Goal: Transaction & Acquisition: Purchase product/service

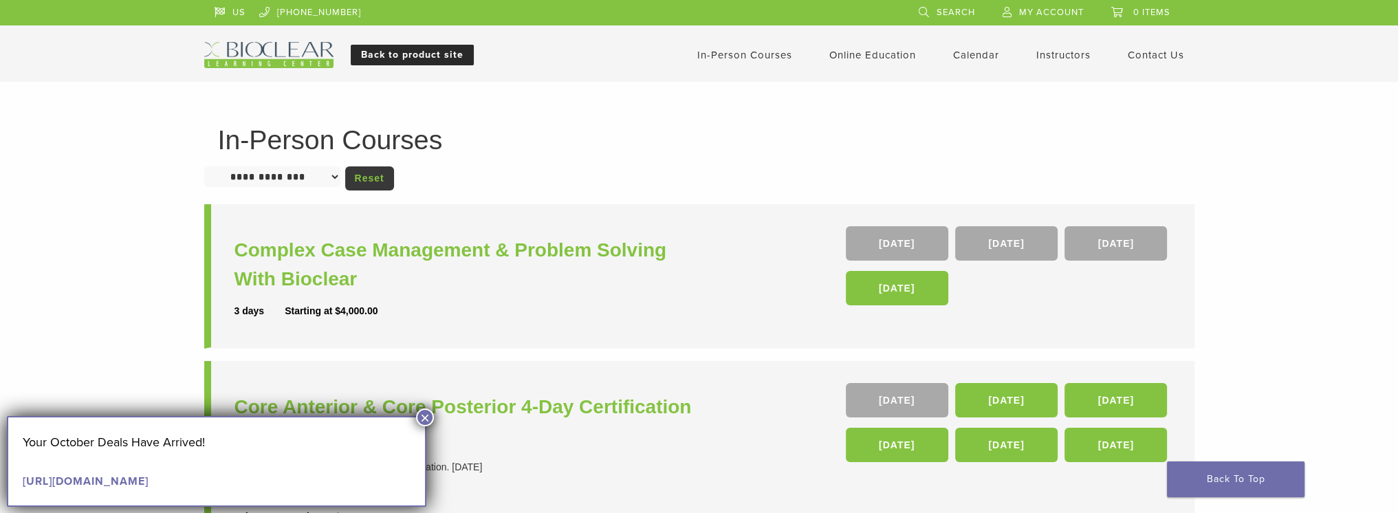
click at [392, 56] on link "Back to product site" at bounding box center [412, 55] width 123 height 21
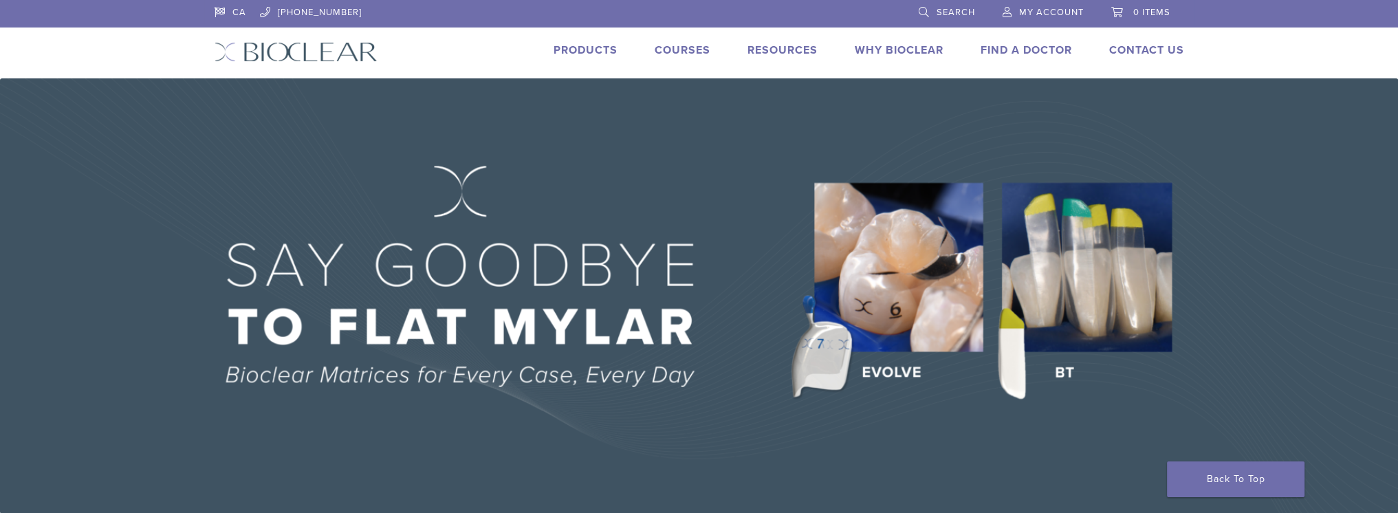
click at [597, 48] on link "Products" at bounding box center [585, 50] width 64 height 14
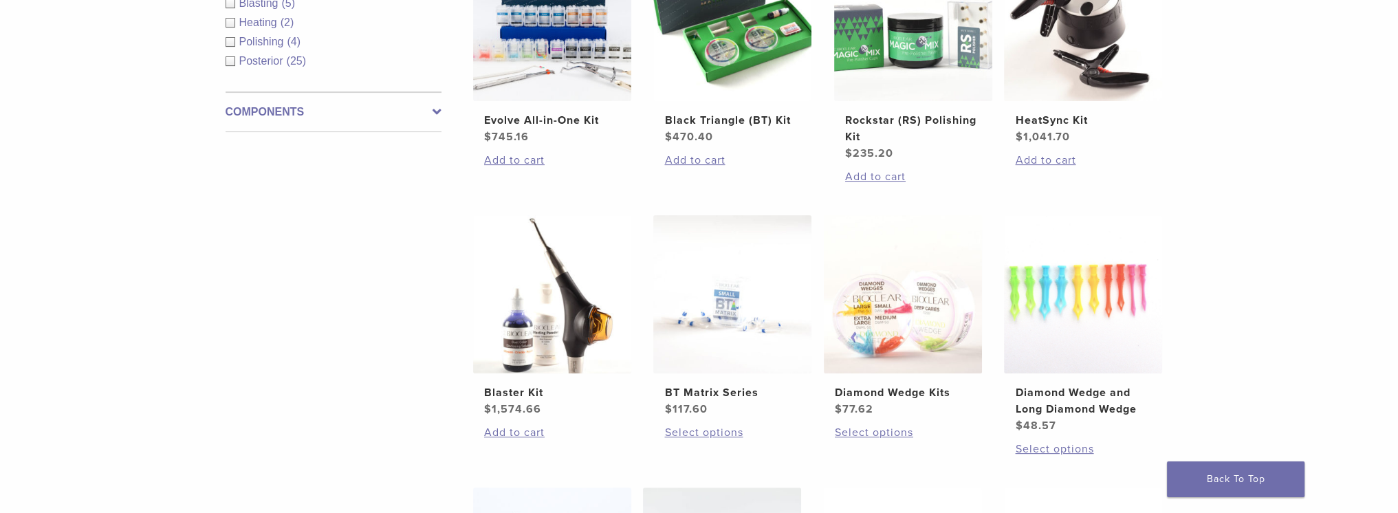
scroll to position [550, 0]
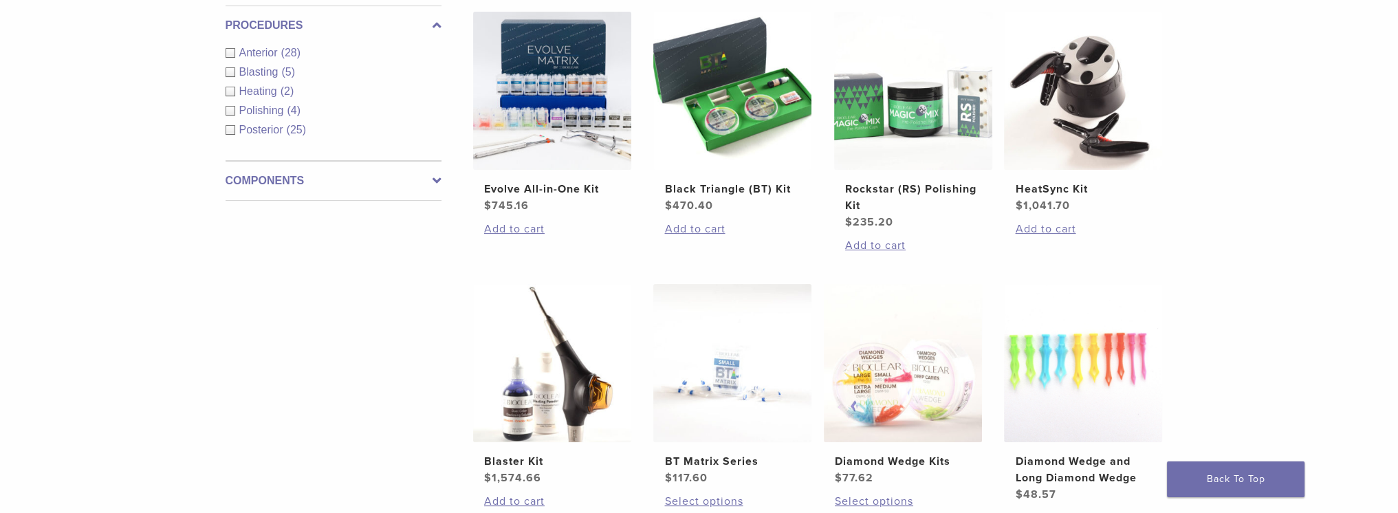
click at [231, 69] on div "Blasting (5)" at bounding box center [333, 72] width 216 height 16
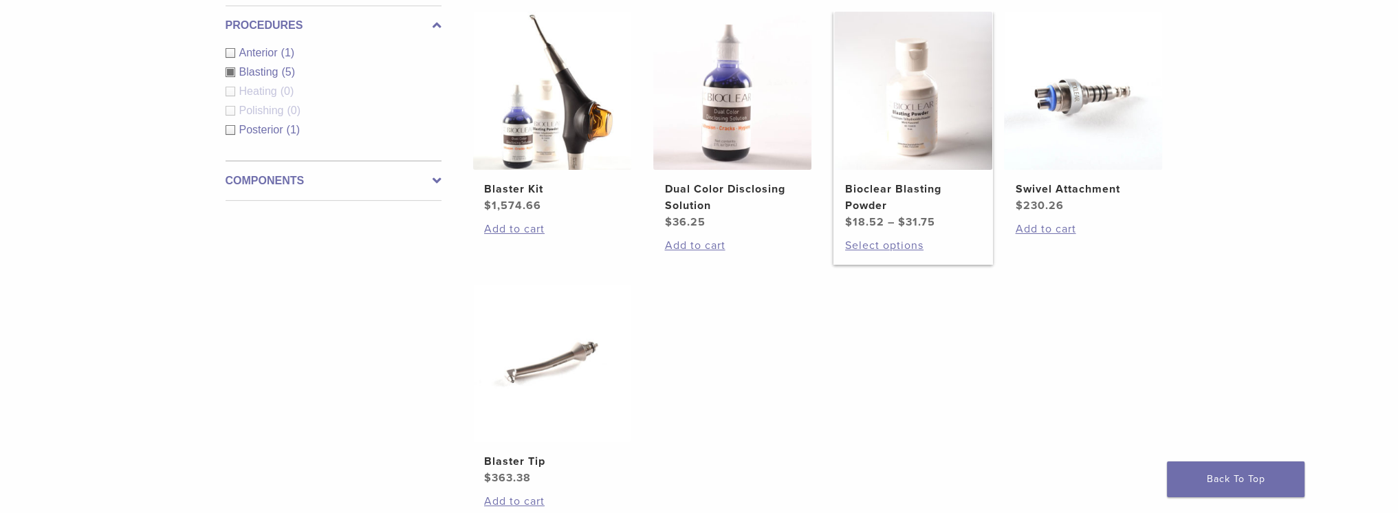
click at [915, 111] on img at bounding box center [913, 91] width 158 height 158
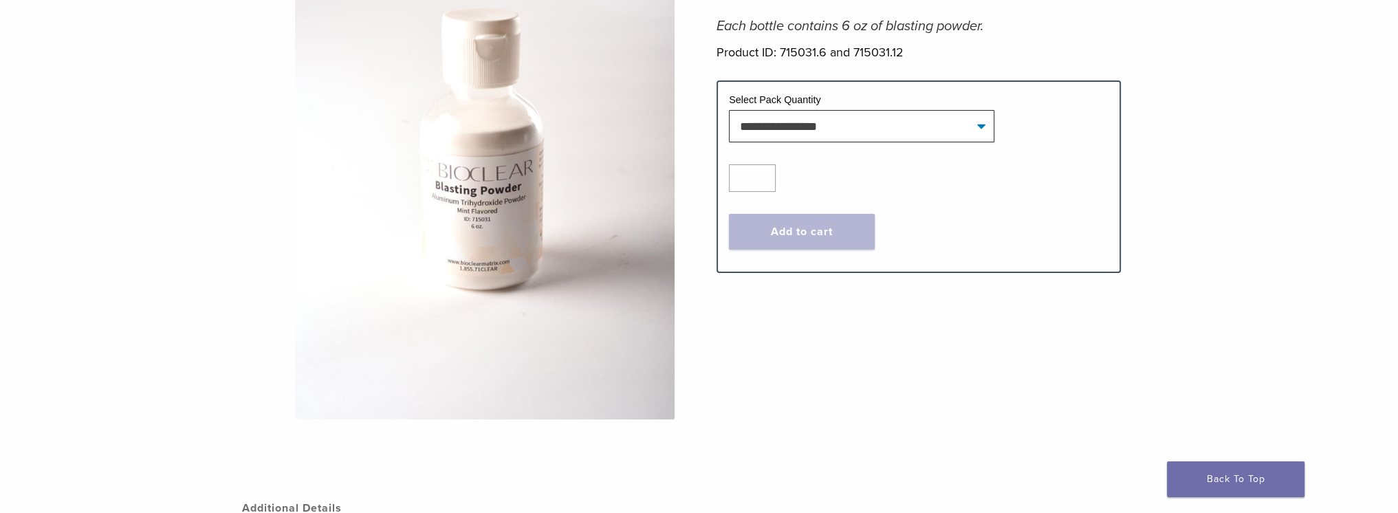
scroll to position [275, 0]
click at [967, 114] on select "**********" at bounding box center [861, 125] width 265 height 32
select select "********"
click at [729, 109] on select "**********" at bounding box center [861, 125] width 265 height 32
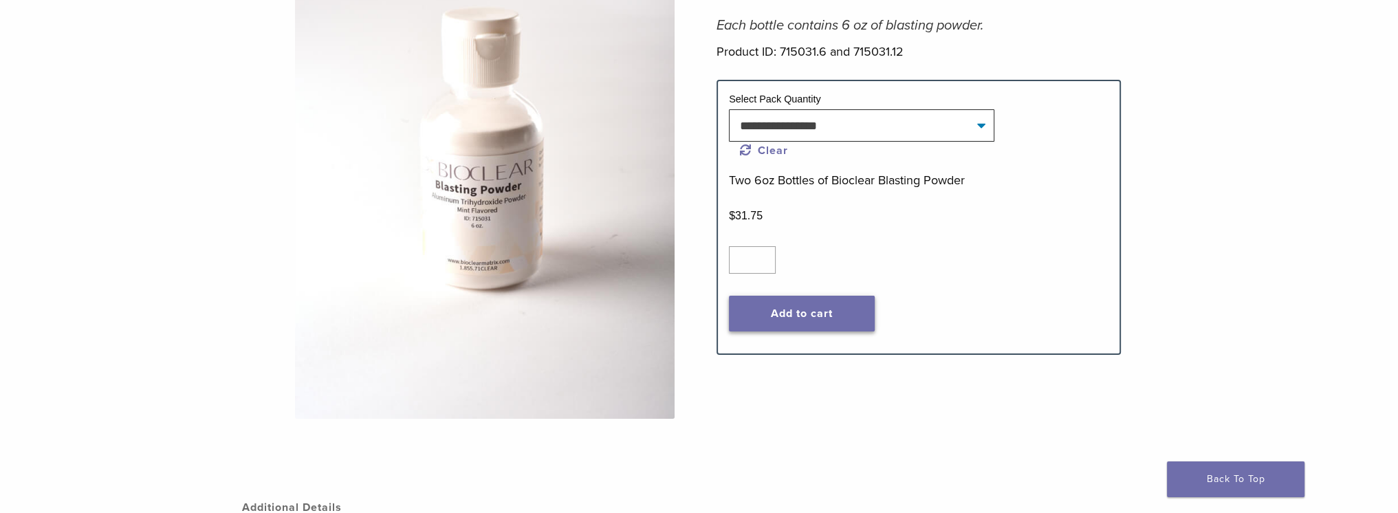
click at [795, 322] on button "Add to cart" at bounding box center [802, 314] width 146 height 36
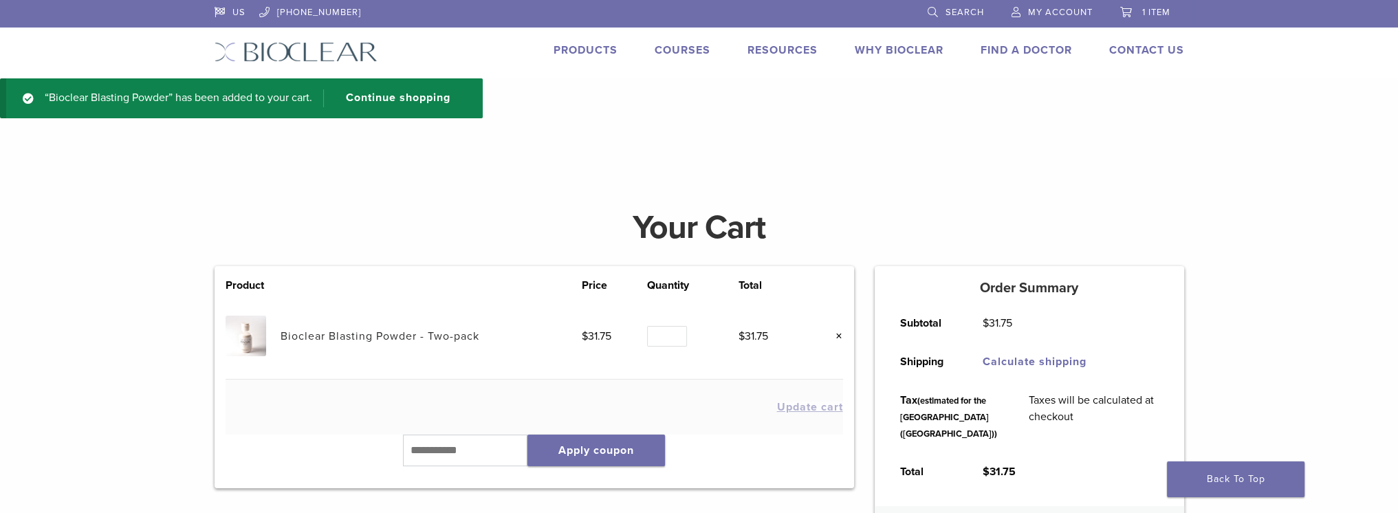
click at [577, 50] on link "Products" at bounding box center [585, 50] width 64 height 14
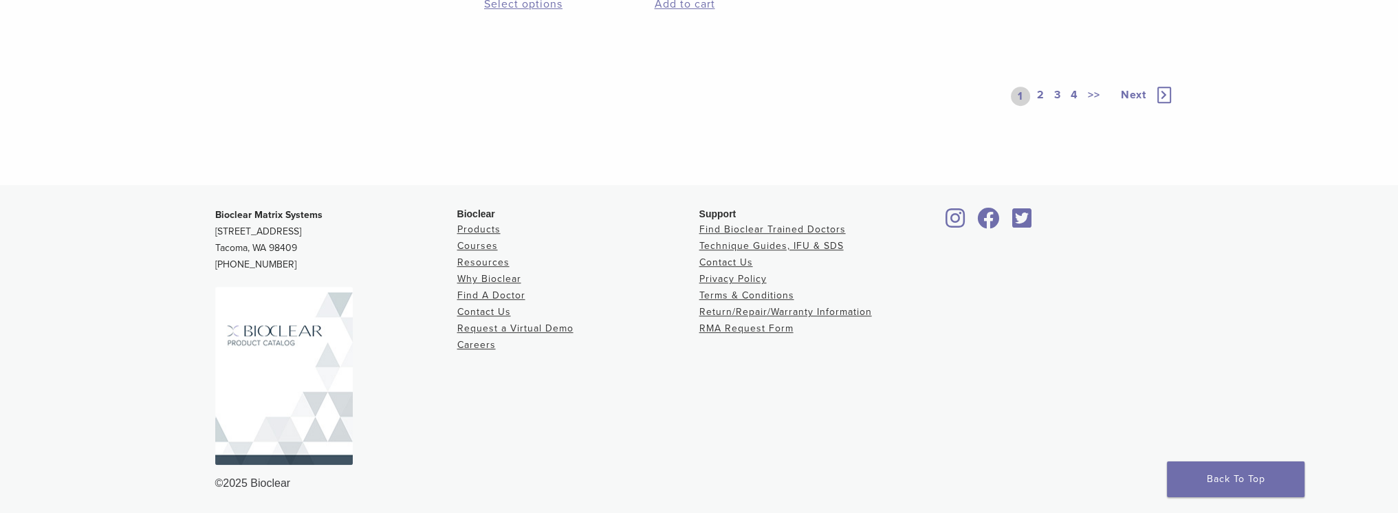
scroll to position [992, 0]
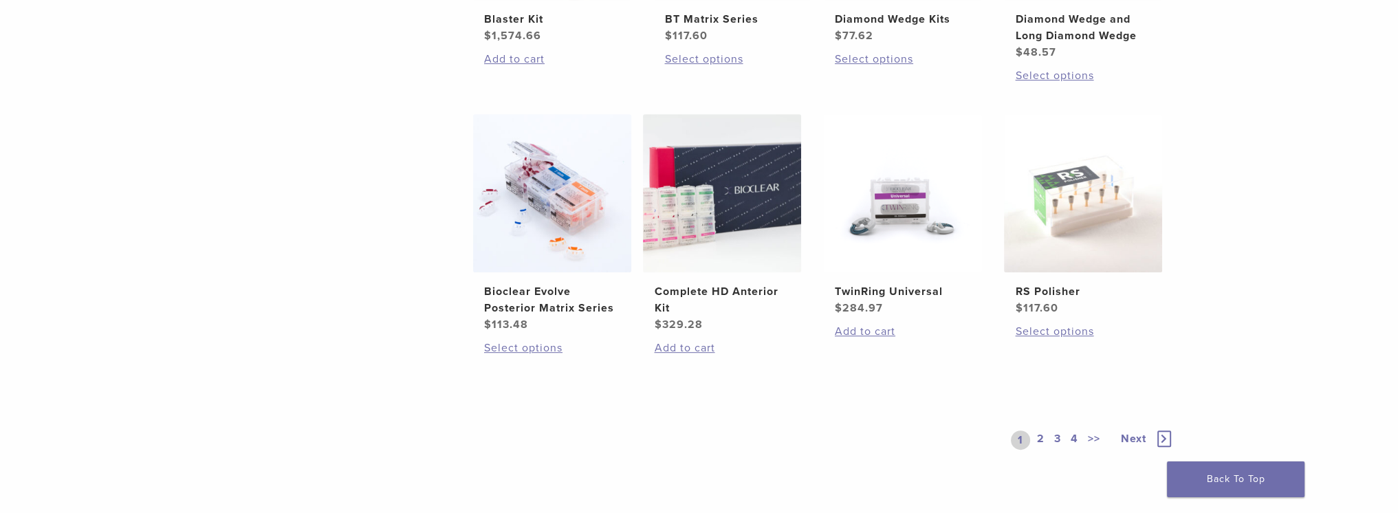
click at [1034, 439] on link "2" at bounding box center [1040, 439] width 13 height 19
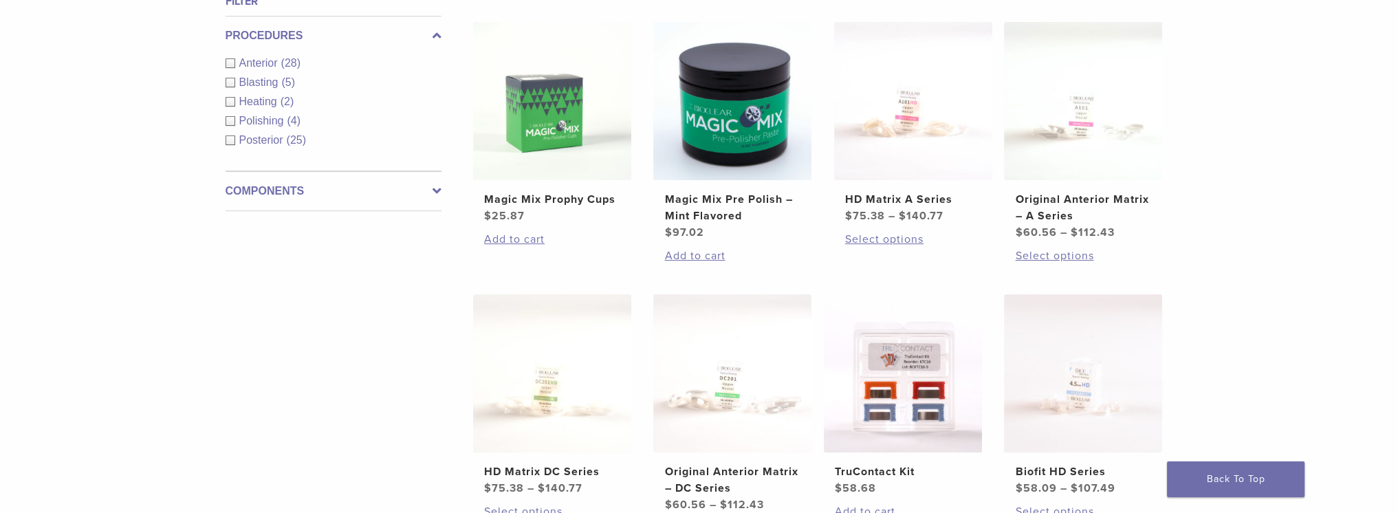
scroll to position [373, 0]
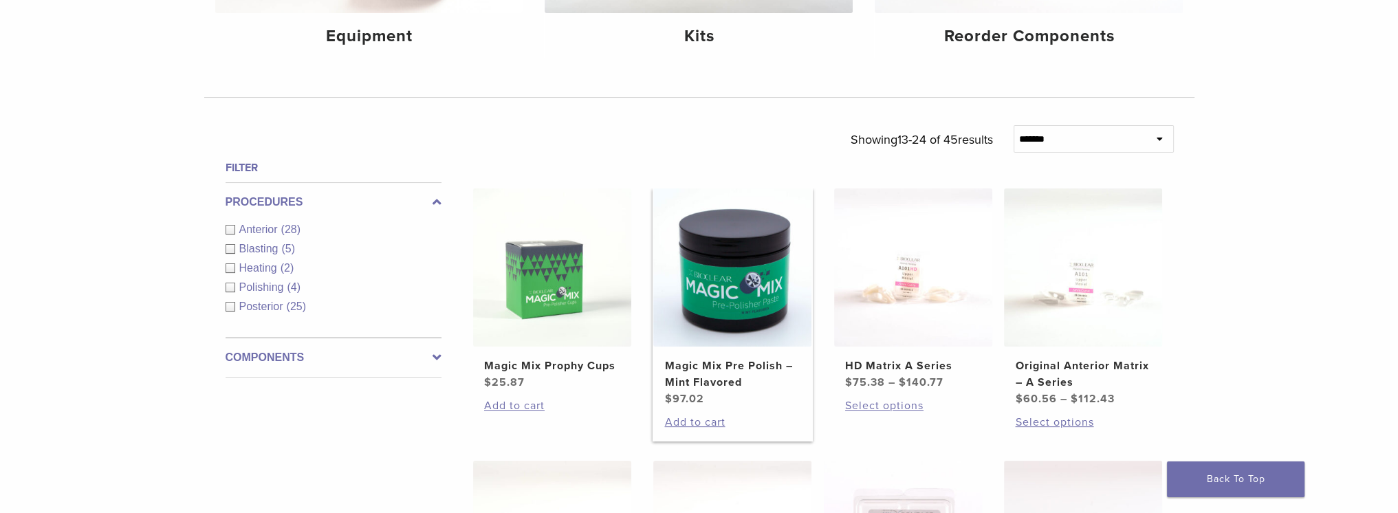
click at [706, 274] on img at bounding box center [732, 267] width 158 height 158
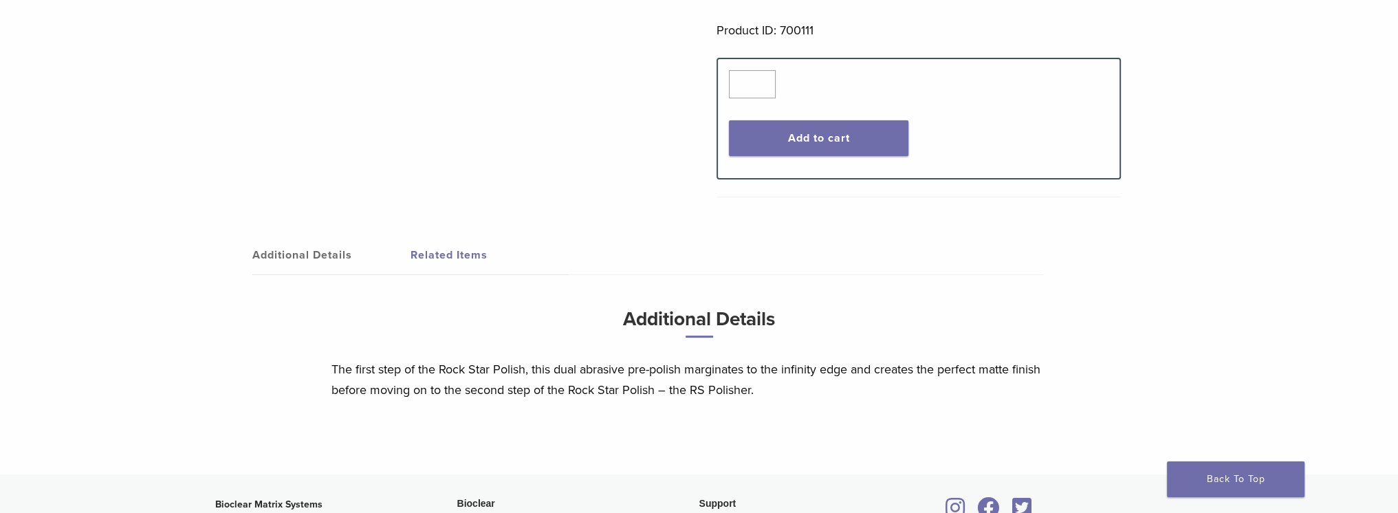
scroll to position [251, 0]
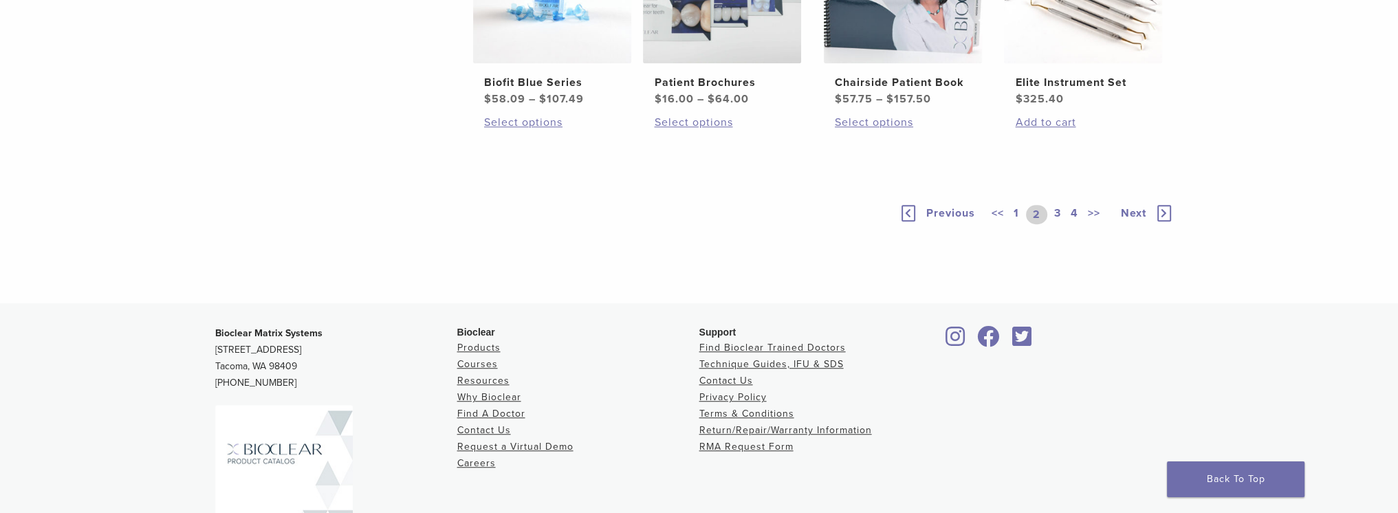
scroll to position [1130, 0]
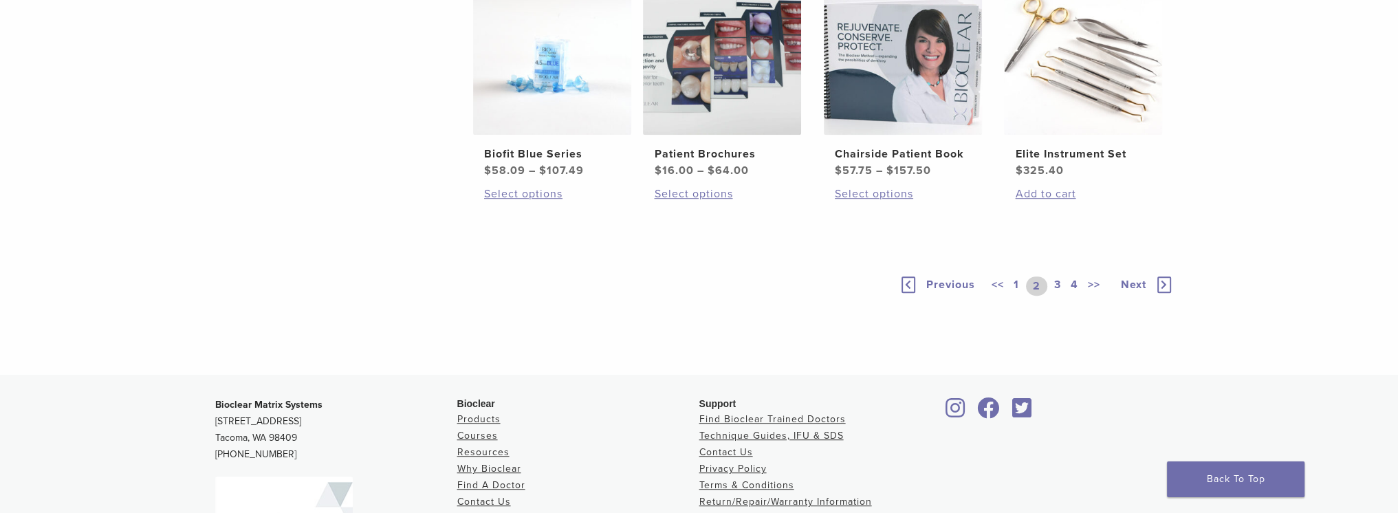
click at [1133, 285] on span "Next" at bounding box center [1133, 285] width 25 height 14
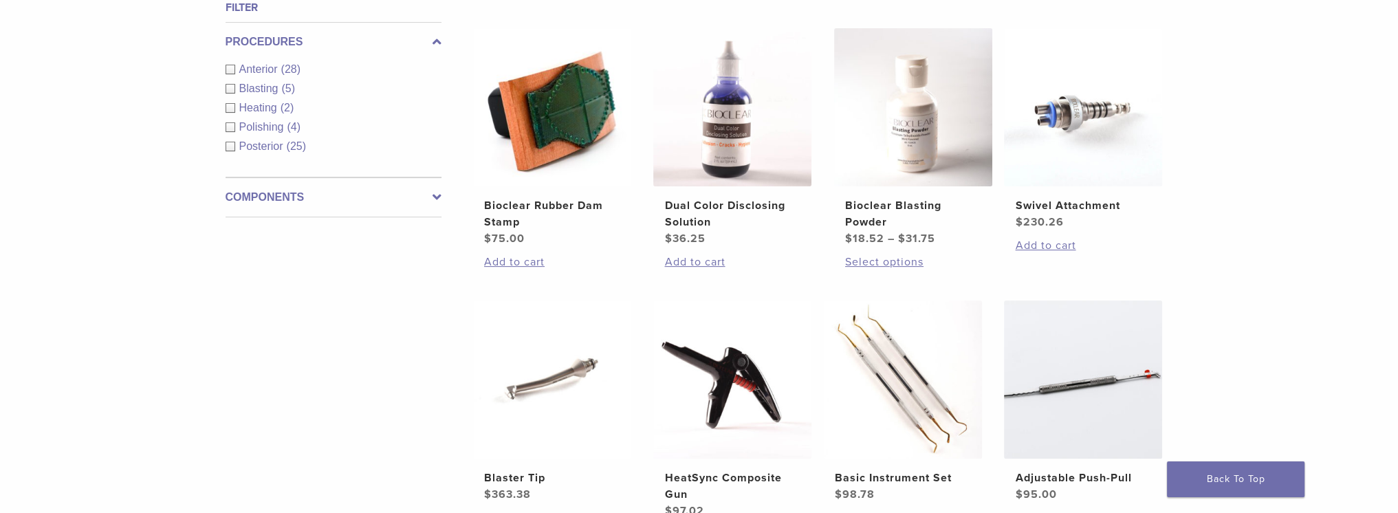
scroll to position [442, 0]
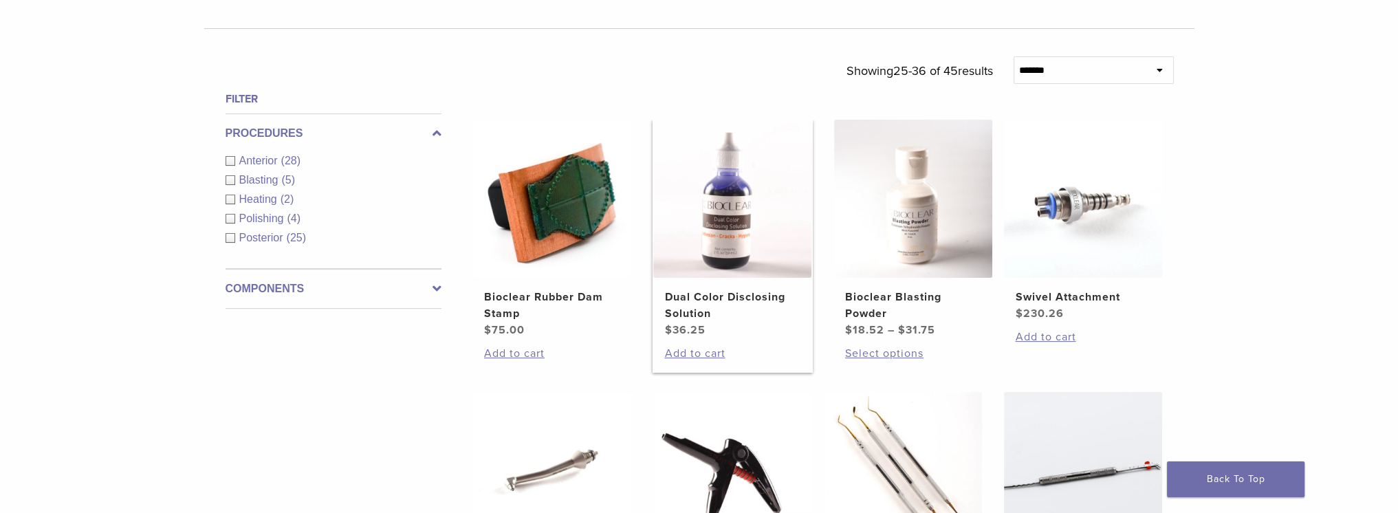
click at [714, 243] on img at bounding box center [732, 199] width 158 height 158
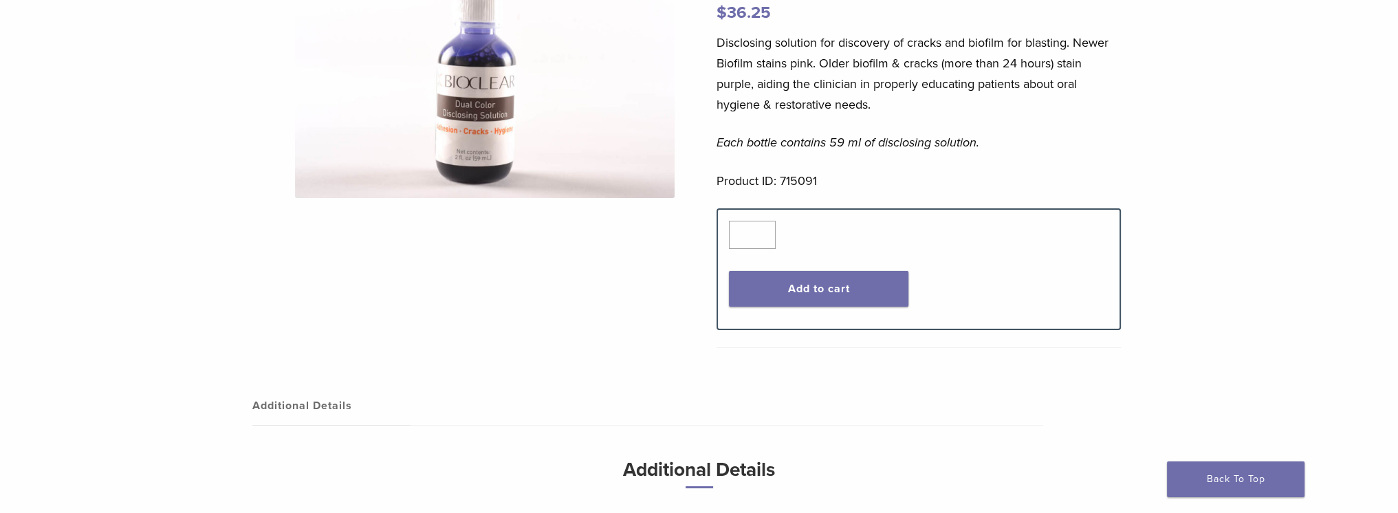
scroll to position [206, 0]
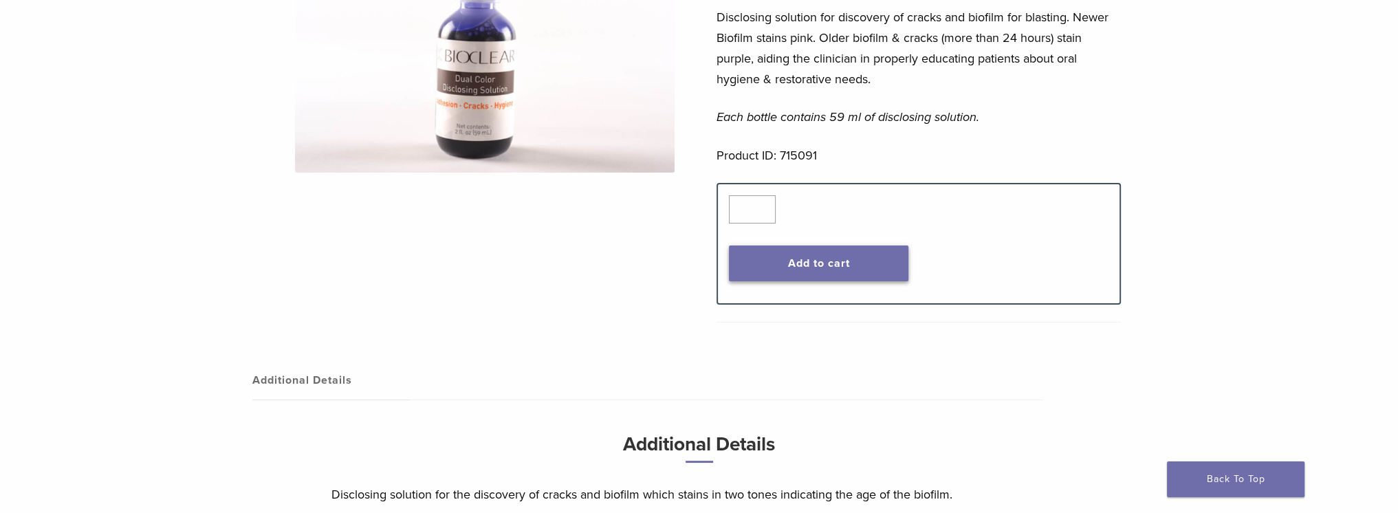
click at [822, 263] on button "Add to cart" at bounding box center [818, 263] width 179 height 36
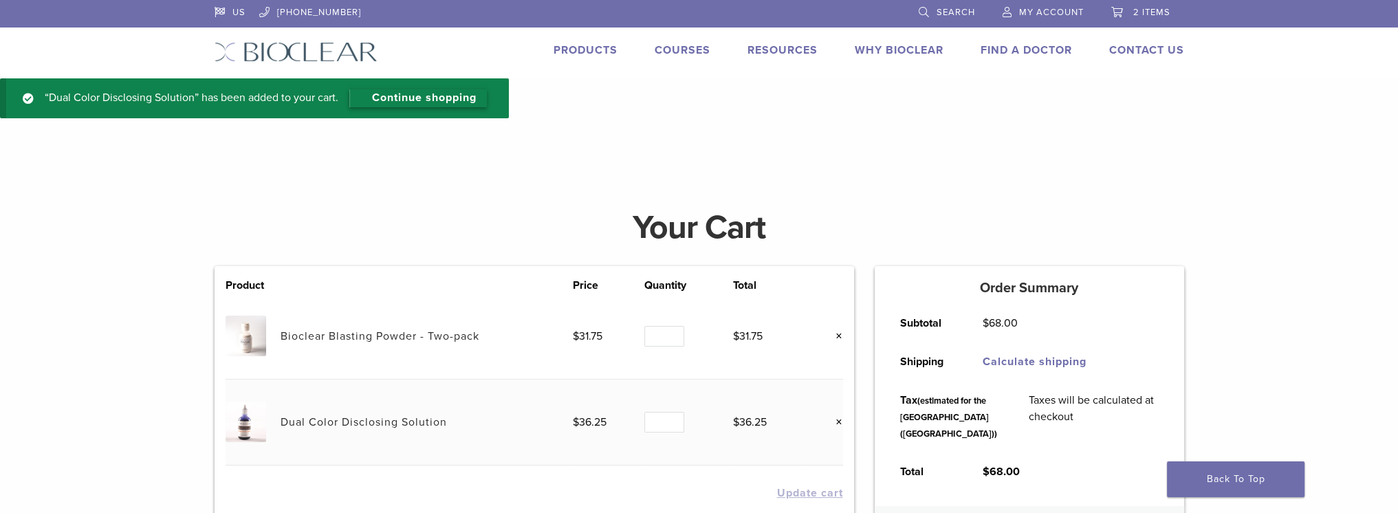
click at [445, 96] on link "Continue shopping" at bounding box center [417, 98] width 137 height 18
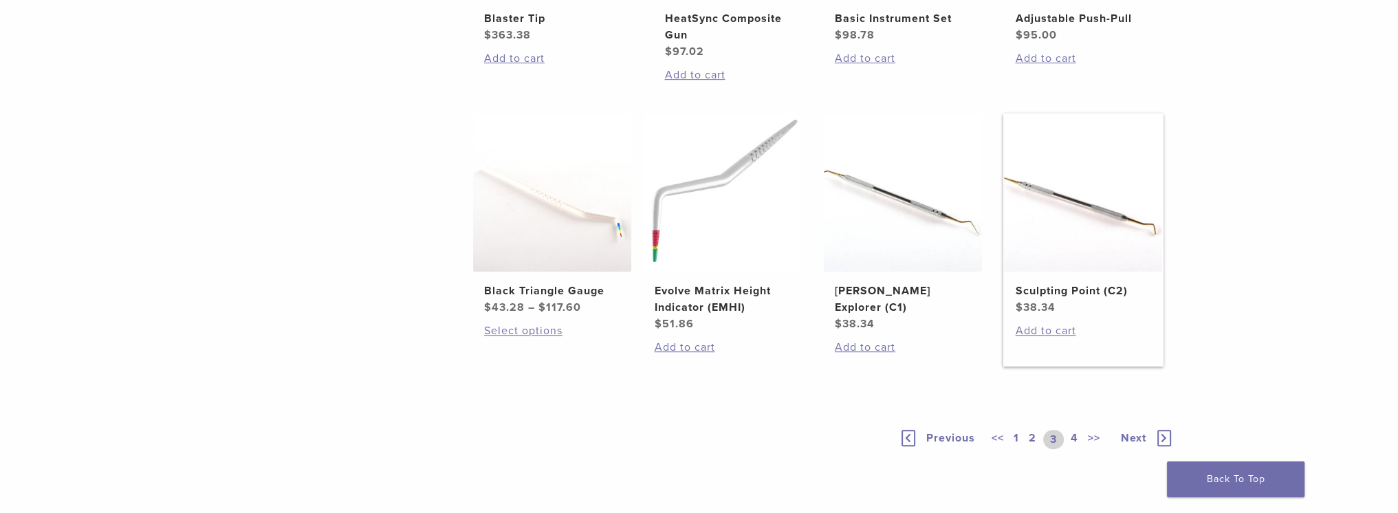
scroll to position [1061, 0]
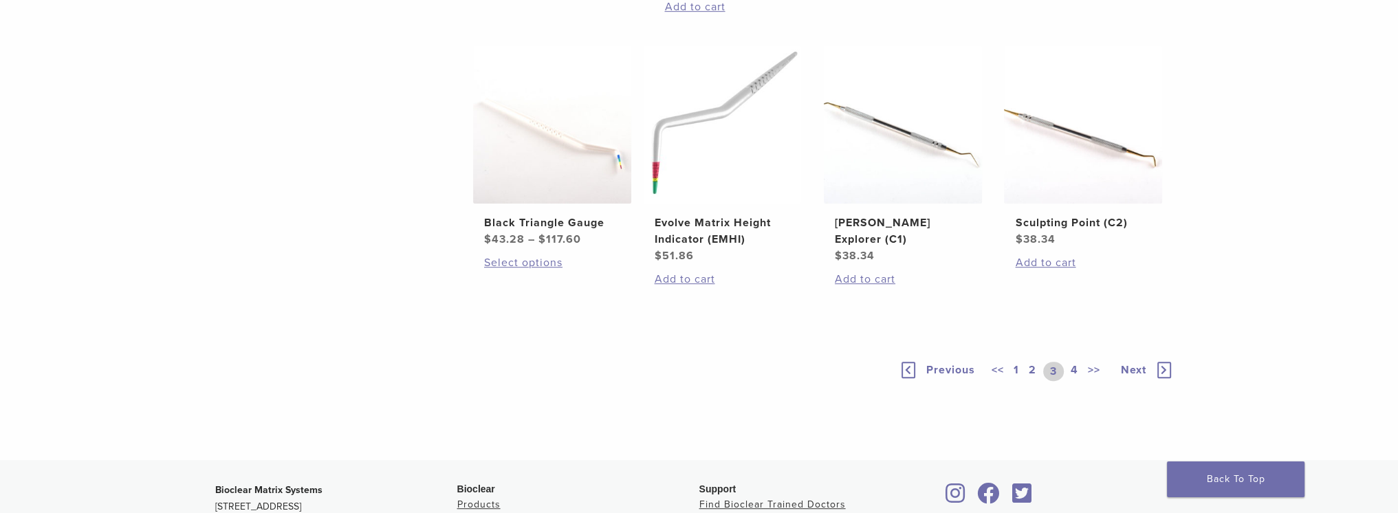
click at [1072, 371] on link "4" at bounding box center [1074, 371] width 13 height 19
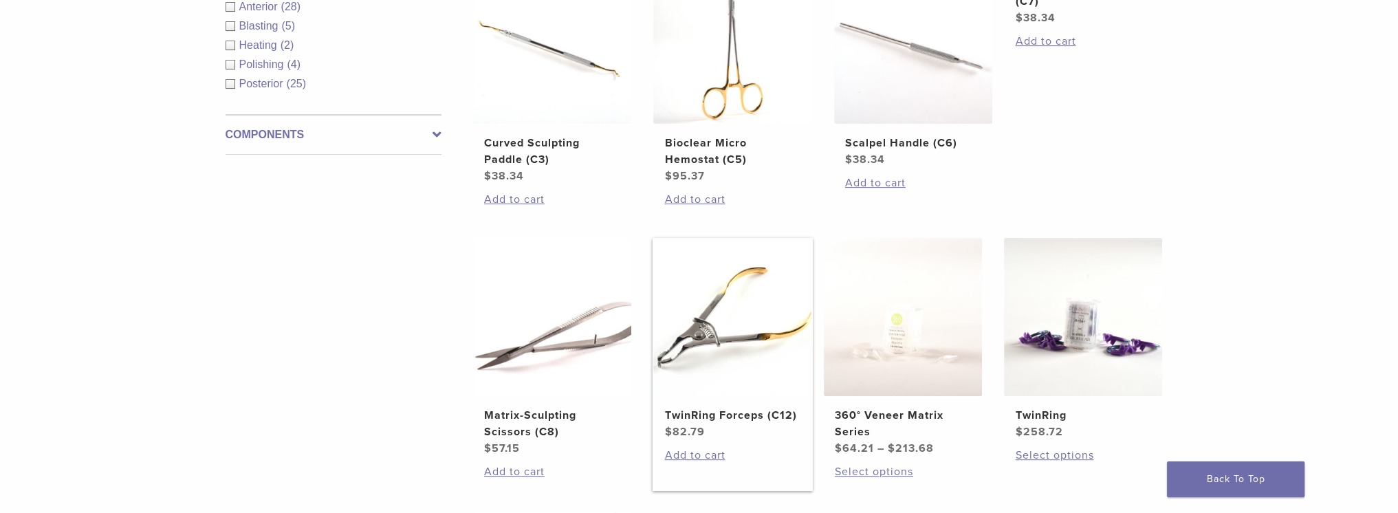
scroll to position [511, 0]
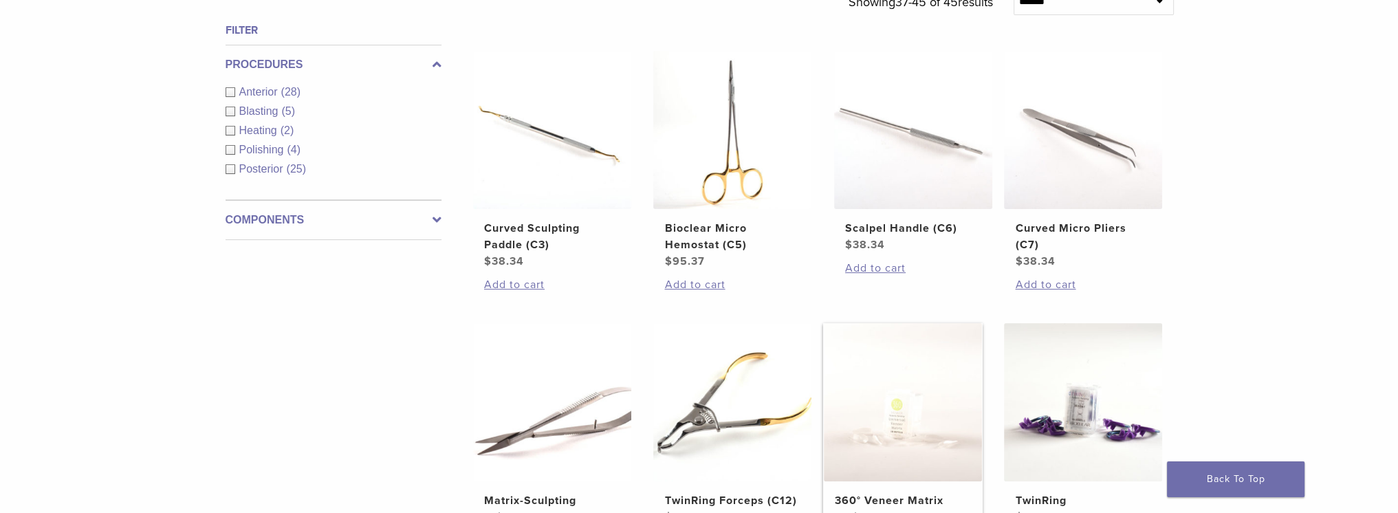
click at [903, 424] on img at bounding box center [903, 402] width 158 height 158
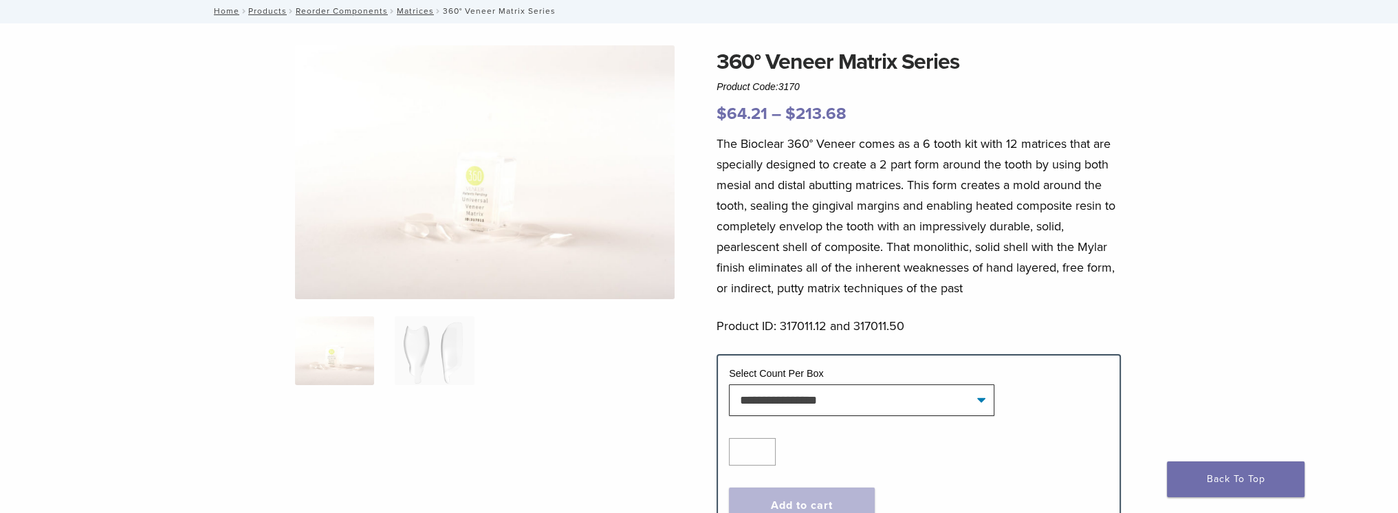
scroll to position [137, 0]
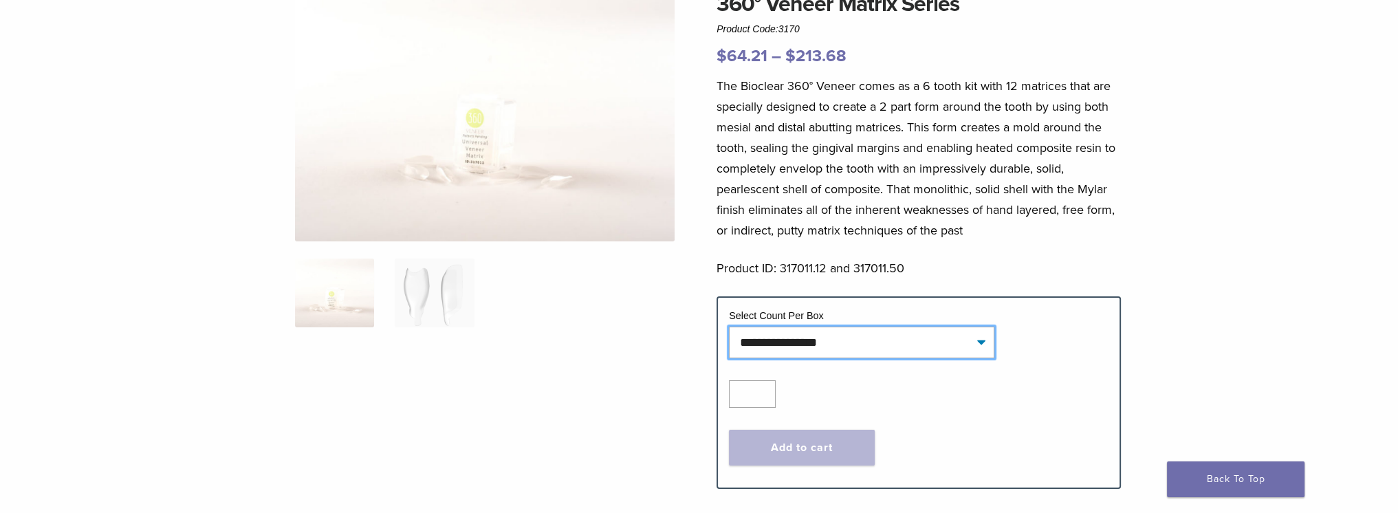
click at [929, 351] on select "**********" at bounding box center [861, 343] width 265 height 32
select select "*****"
click at [729, 327] on select "**********" at bounding box center [861, 343] width 265 height 32
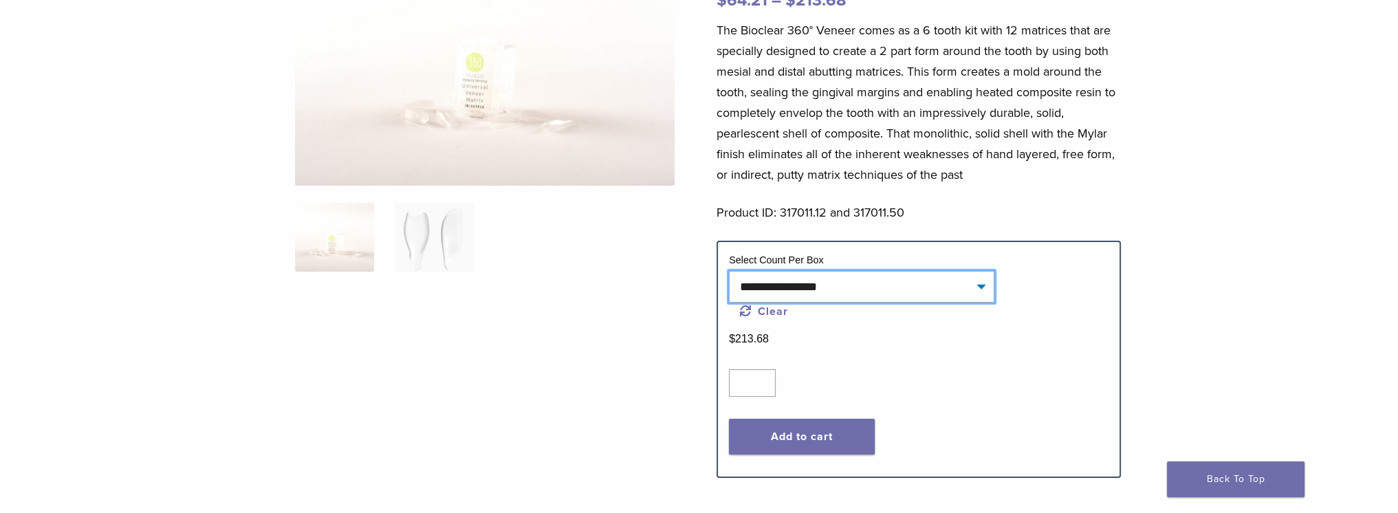
scroll to position [275, 0]
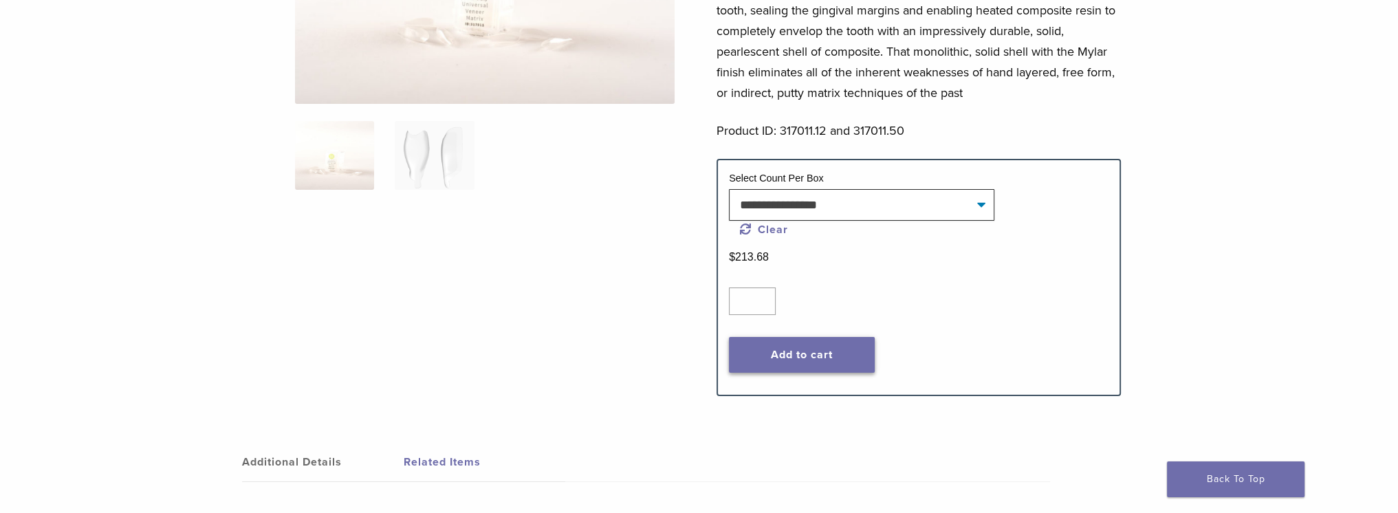
click at [789, 348] on button "Add to cart" at bounding box center [802, 355] width 146 height 36
